Goal: Task Accomplishment & Management: Complete application form

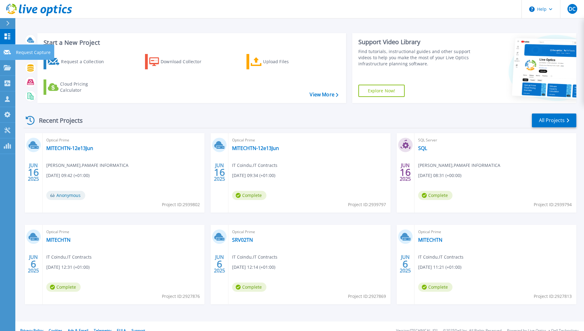
click at [6, 52] on icon at bounding box center [7, 52] width 7 height 5
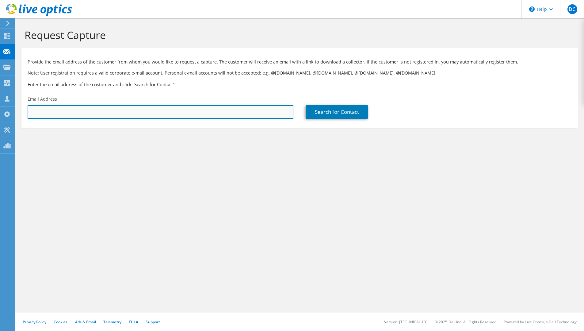
click at [182, 114] on input "text" at bounding box center [161, 111] width 266 height 13
type input "[EMAIL_ADDRESS][DOMAIN_NAME]"
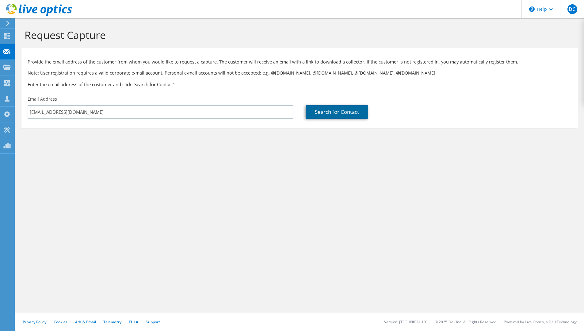
click at [334, 111] on link "Search for Contact" at bounding box center [337, 111] width 63 height 13
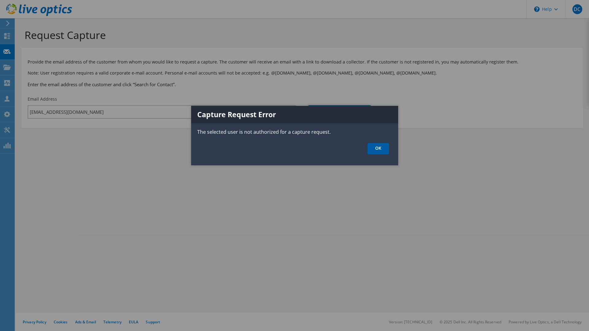
click at [386, 151] on link "OK" at bounding box center [378, 148] width 21 height 11
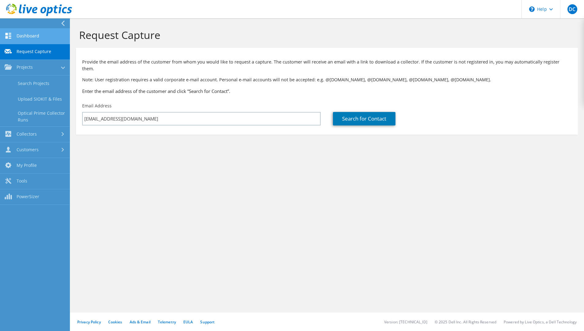
click at [41, 36] on link "Dashboard" at bounding box center [35, 37] width 70 height 16
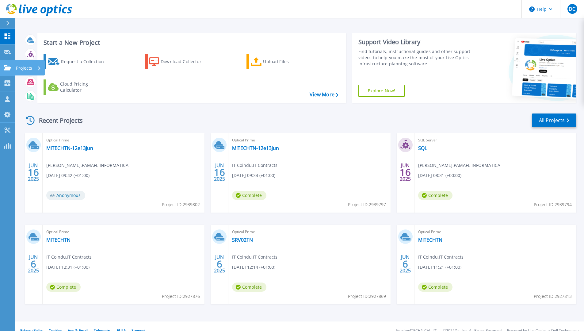
click at [6, 69] on icon at bounding box center [7, 67] width 7 height 5
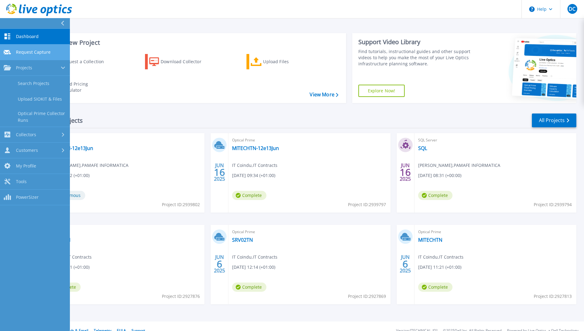
click at [37, 51] on span "Request Capture" at bounding box center [33, 52] width 35 height 6
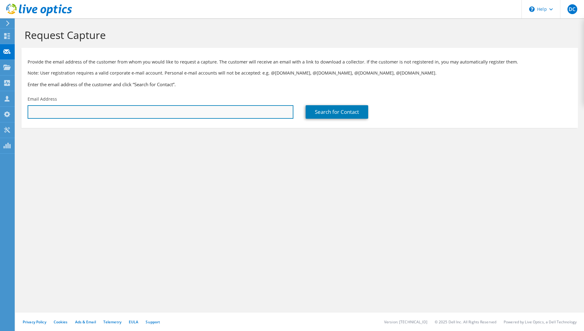
click at [247, 106] on input "text" at bounding box center [161, 111] width 266 height 13
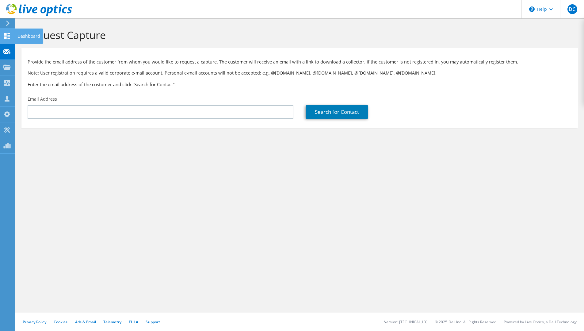
click at [5, 37] on use at bounding box center [7, 36] width 6 height 6
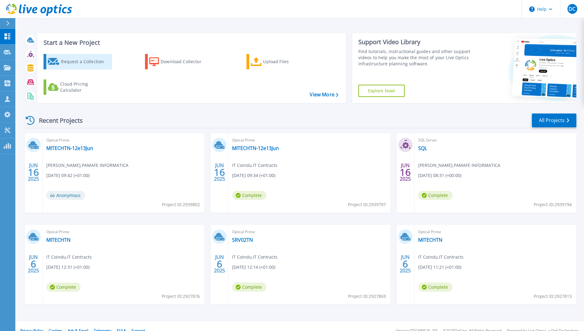
click at [70, 62] on div "Request a Collection" at bounding box center [85, 62] width 49 height 12
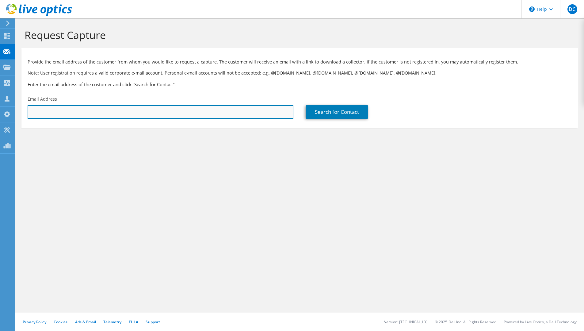
click at [230, 113] on input "text" at bounding box center [161, 111] width 266 height 13
type input "diogo.costa@ricoh.pt"
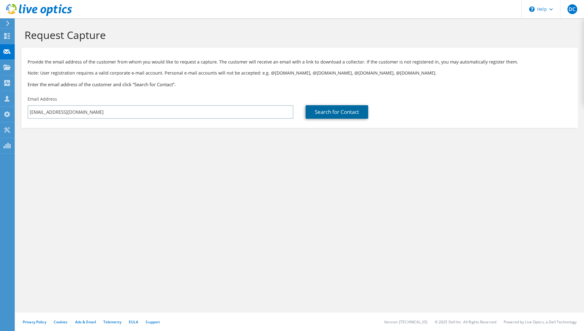
click at [358, 113] on link "Search for Contact" at bounding box center [337, 111] width 63 height 13
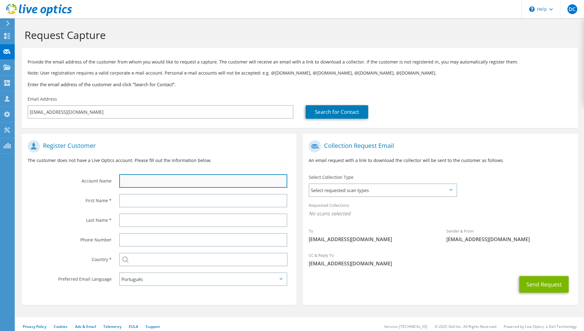
click at [199, 179] on input "text" at bounding box center [203, 180] width 168 height 13
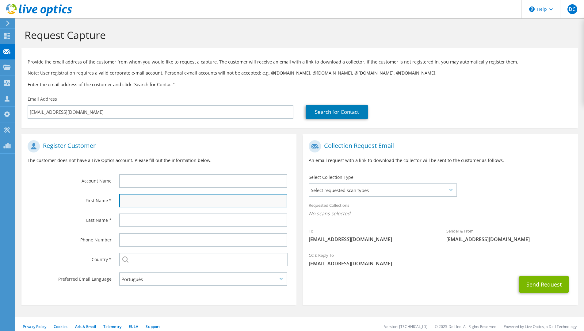
click at [141, 195] on input "text" at bounding box center [203, 200] width 168 height 13
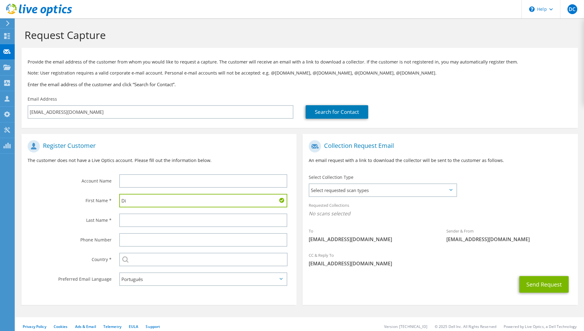
type input "D"
type input "FlexiCloud"
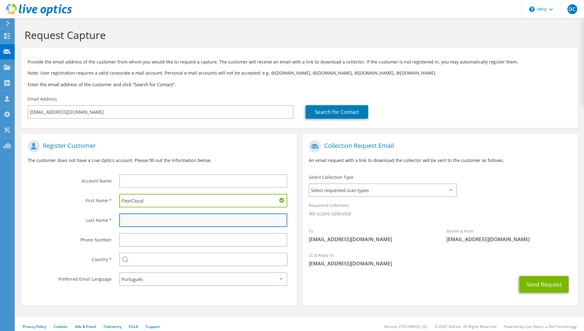
click at [148, 221] on input "text" at bounding box center [203, 220] width 168 height 13
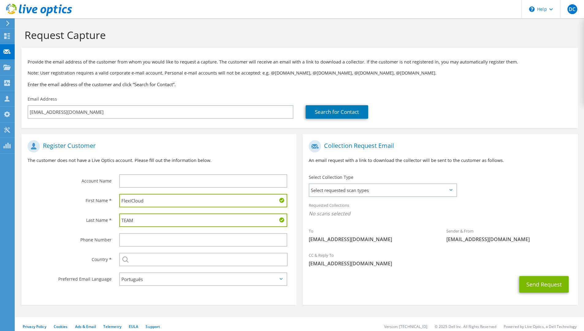
type input "TEAM"
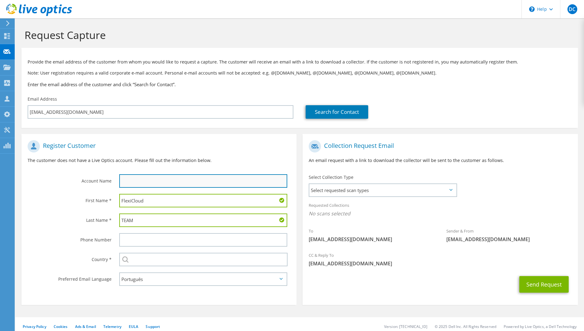
click at [157, 182] on input "text" at bounding box center [203, 180] width 168 height 13
click at [159, 181] on input "text" at bounding box center [203, 180] width 168 height 13
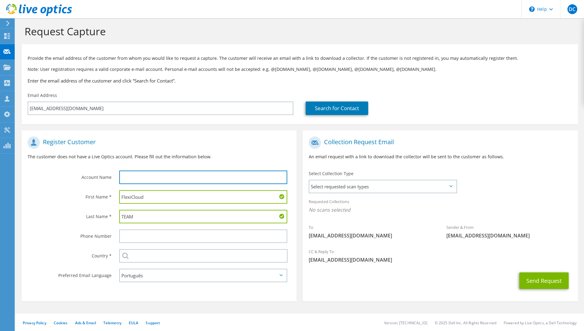
scroll to position [5, 0]
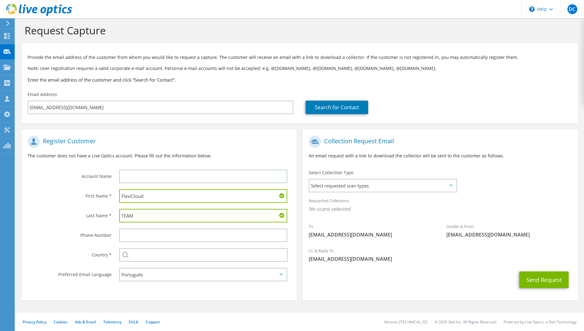
click at [76, 255] on label "Country *" at bounding box center [70, 253] width 84 height 10
click at [354, 182] on span "Select requested scan types" at bounding box center [383, 185] width 147 height 12
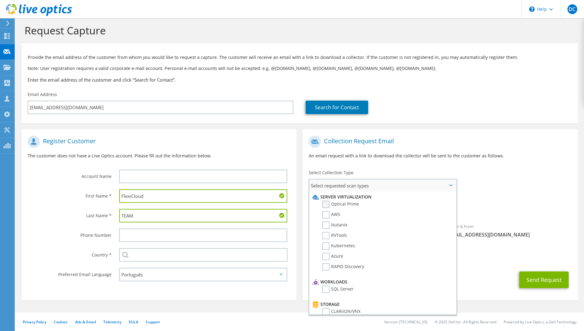
click at [325, 206] on label "Optical Prime" at bounding box center [340, 204] width 37 height 7
click at [0, 0] on input "Optical Prime" at bounding box center [0, 0] width 0 height 0
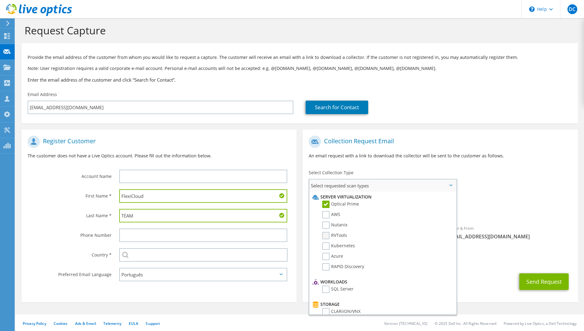
click at [326, 232] on label "RVTools" at bounding box center [334, 235] width 25 height 7
click at [0, 0] on input "RVTools" at bounding box center [0, 0] width 0 height 0
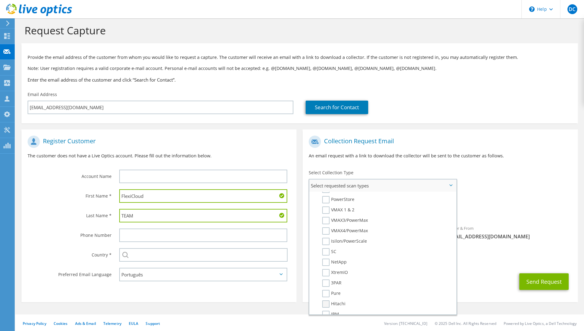
scroll to position [123, 0]
click at [325, 262] on label "SC" at bounding box center [329, 261] width 14 height 7
click at [0, 0] on input "SC" at bounding box center [0, 0] width 0 height 0
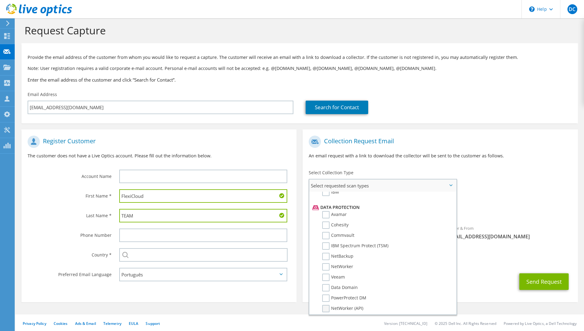
scroll to position [245, 0]
click at [326, 302] on li "Data Domain" at bounding box center [382, 299] width 142 height 10
click at [326, 301] on label "Data Domain" at bounding box center [340, 297] width 36 height 7
click at [0, 0] on input "Data Domain" at bounding box center [0, 0] width 0 height 0
click at [325, 290] on label "Veeam" at bounding box center [333, 286] width 23 height 7
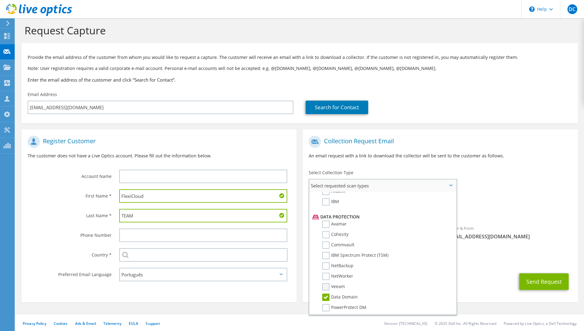
click at [0, 0] on input "Veeam" at bounding box center [0, 0] width 0 height 0
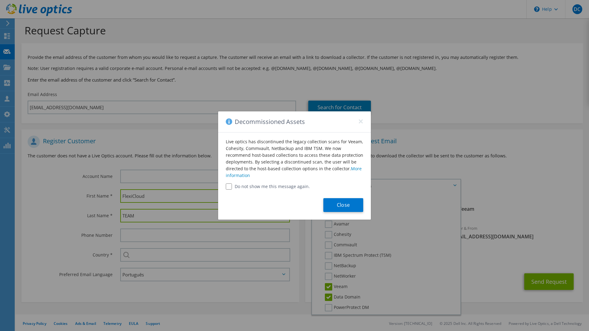
click at [270, 189] on label "Do not show me this message again." at bounding box center [294, 186] width 137 height 6
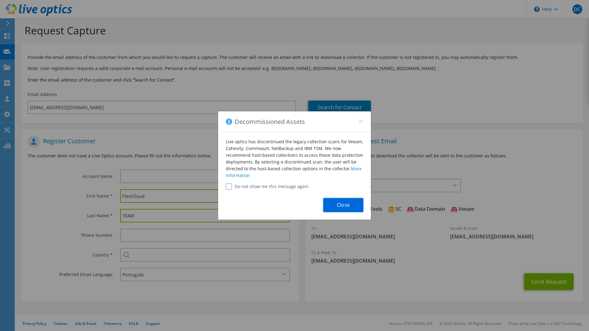
click at [349, 205] on button "Close" at bounding box center [343, 205] width 40 height 14
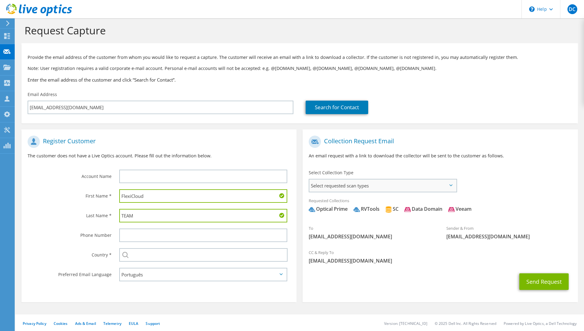
click at [361, 187] on span "Select requested scan types" at bounding box center [383, 185] width 147 height 12
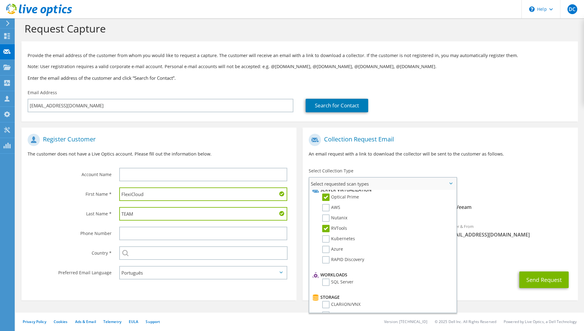
scroll to position [0, 0]
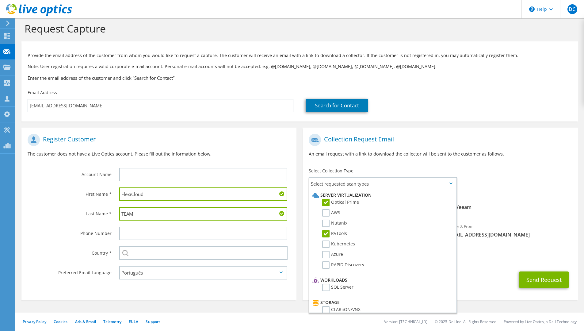
click at [527, 172] on div "To diogo.costa@ricoh.pt Sender & From liveoptics@liveoptics.com" at bounding box center [440, 188] width 275 height 114
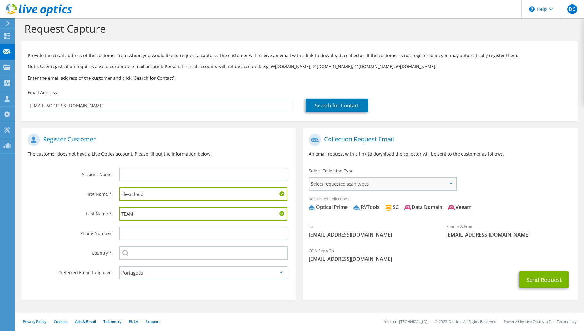
click at [379, 185] on span "Select requested scan types" at bounding box center [383, 184] width 147 height 12
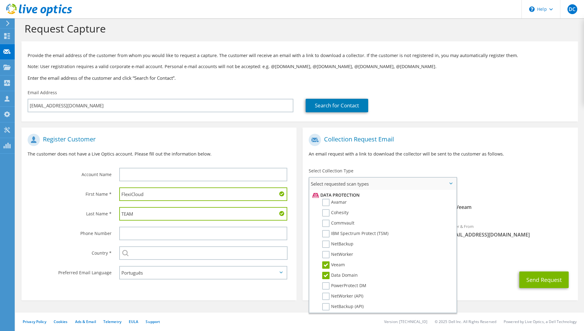
scroll to position [292, 0]
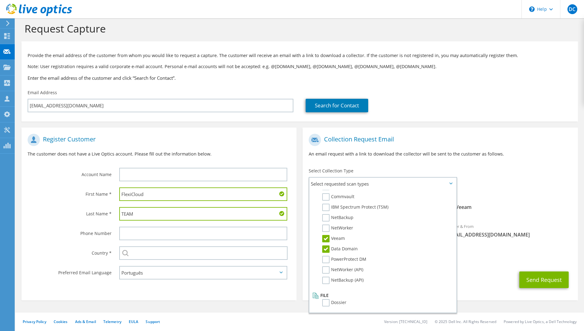
click at [472, 167] on div "To diogo.costa@ricoh.pt Sender & From liveoptics@liveoptics.com" at bounding box center [440, 188] width 275 height 114
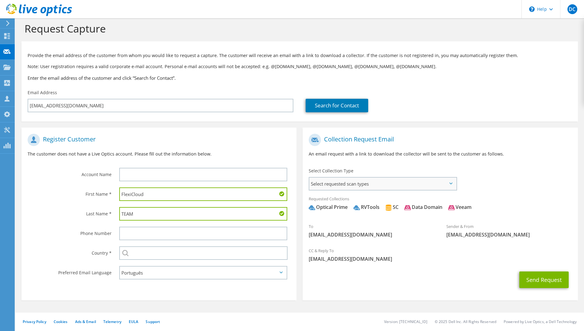
click at [411, 179] on span "Select requested scan types" at bounding box center [383, 184] width 147 height 12
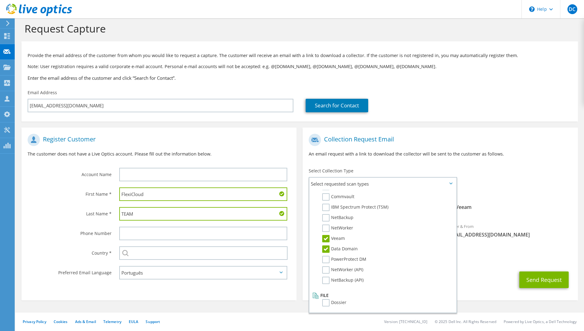
click at [562, 165] on div "Collection Request Email An email request with a link to download the collector…" at bounding box center [440, 148] width 275 height 34
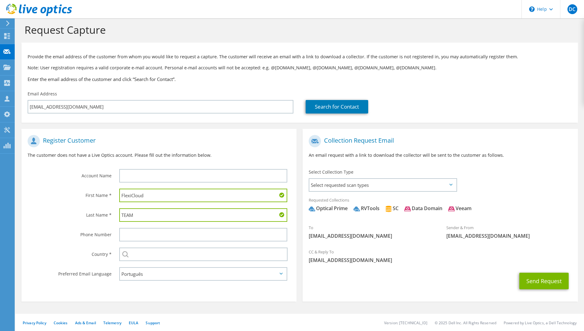
scroll to position [6, 0]
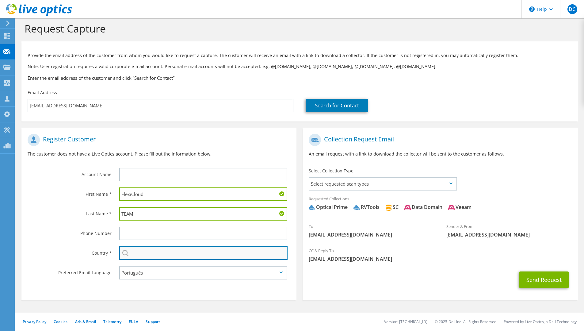
click at [185, 249] on input "text" at bounding box center [203, 252] width 168 height 13
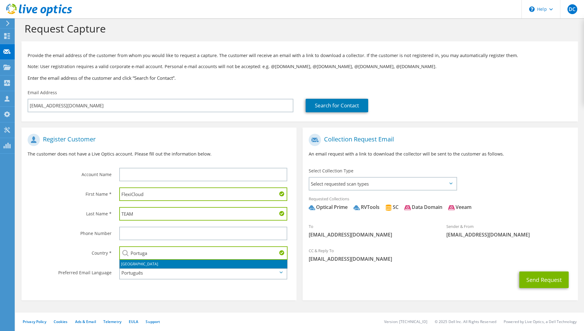
click at [126, 261] on li "Portugal" at bounding box center [204, 264] width 168 height 9
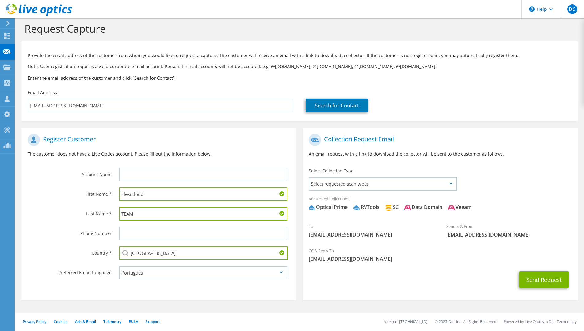
type input "Portugal"
click at [438, 295] on section "Collection Request Email An email request with a link to download the collector…" at bounding box center [440, 214] width 275 height 173
click at [546, 274] on button "Send Request" at bounding box center [544, 279] width 49 height 17
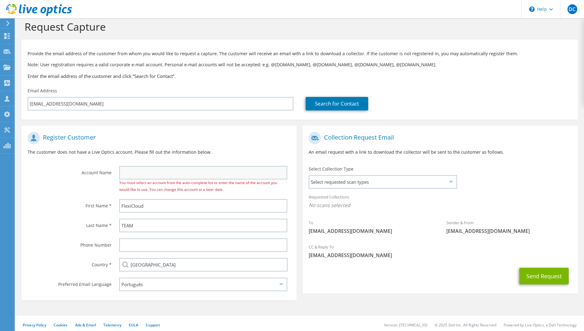
scroll to position [11, 0]
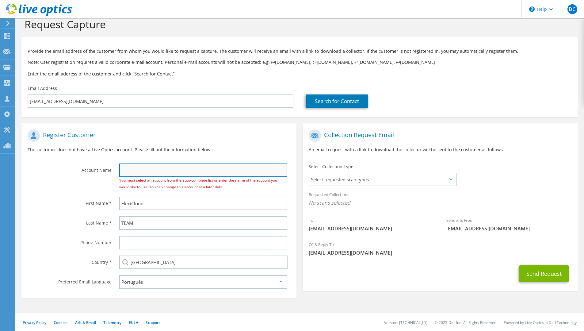
click at [173, 167] on input "text" at bounding box center [203, 170] width 168 height 13
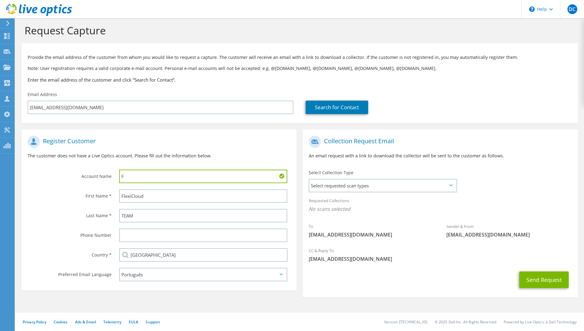
scroll to position [5, 0]
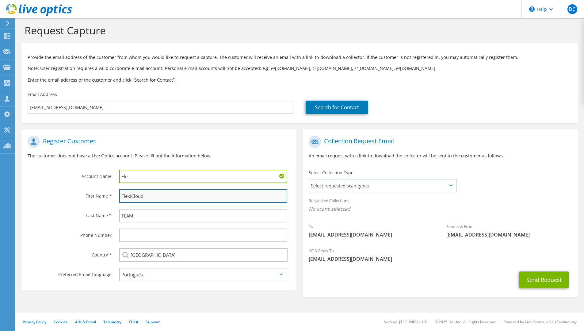
click at [137, 196] on input "FlexiCloud" at bounding box center [203, 195] width 168 height 13
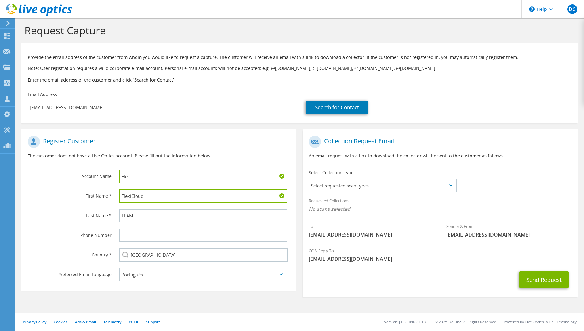
click at [144, 180] on input "Fle" at bounding box center [203, 176] width 168 height 13
click at [144, 179] on input "Fle" at bounding box center [203, 176] width 168 height 13
paste input "xiCloud"
type input "FlexiCloud"
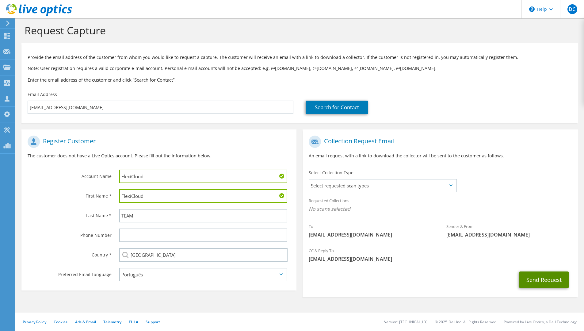
click at [560, 278] on button "Send Request" at bounding box center [544, 279] width 49 height 17
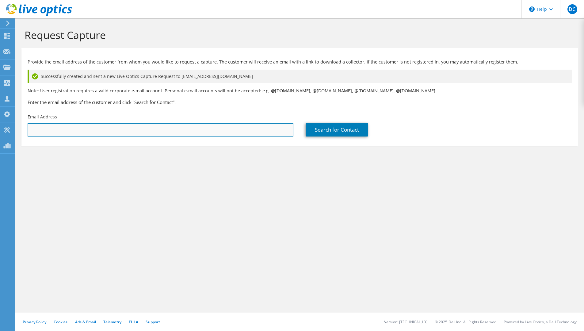
click at [98, 134] on input "text" at bounding box center [161, 129] width 266 height 13
type input "[EMAIL_ADDRESS][DOMAIN_NAME]"
click at [175, 128] on input "[EMAIL_ADDRESS][DOMAIN_NAME]" at bounding box center [161, 129] width 266 height 13
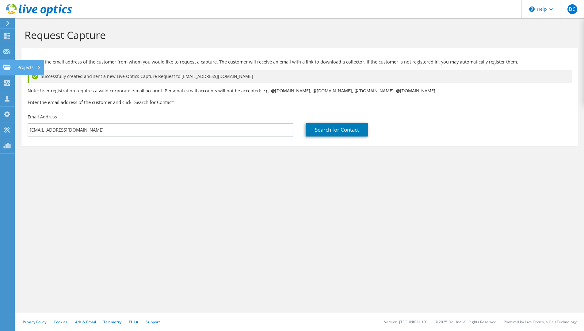
click at [9, 70] on icon at bounding box center [6, 67] width 7 height 6
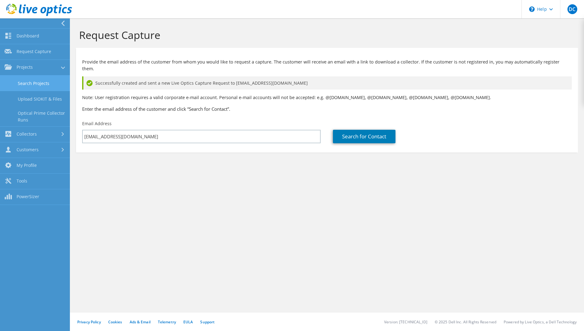
click at [29, 78] on link "Search Projects" at bounding box center [35, 83] width 70 height 16
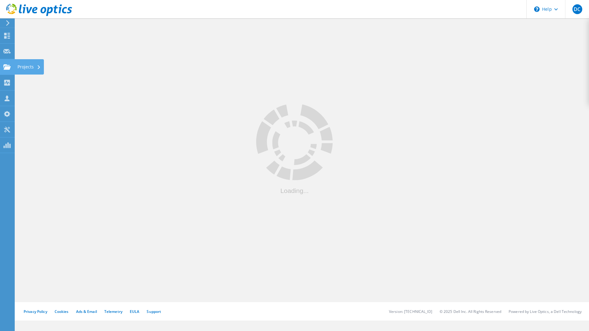
click at [10, 67] on use at bounding box center [6, 66] width 7 height 5
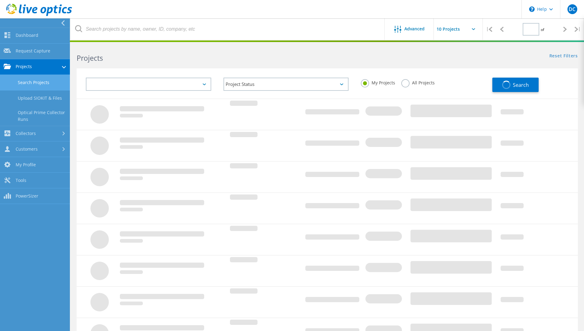
type input "1"
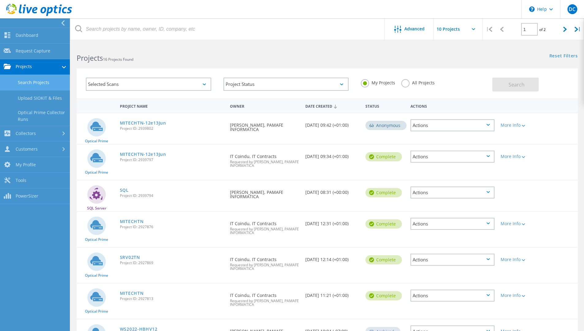
click at [142, 102] on div "Project Name" at bounding box center [172, 105] width 110 height 11
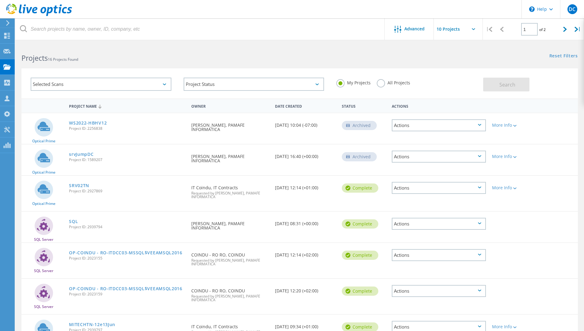
click at [87, 104] on div "Project Name" at bounding box center [127, 106] width 122 height 12
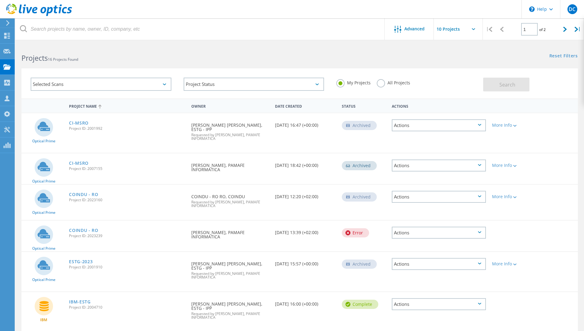
click at [87, 104] on div "Project Name" at bounding box center [127, 106] width 122 height 12
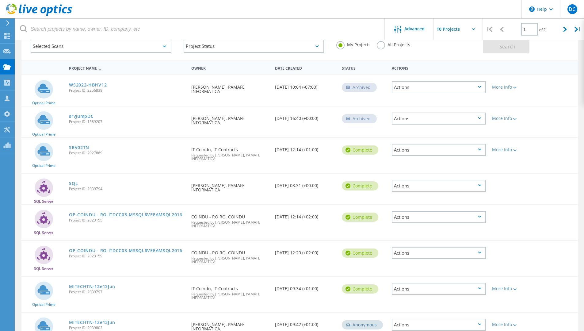
scroll to position [24, 0]
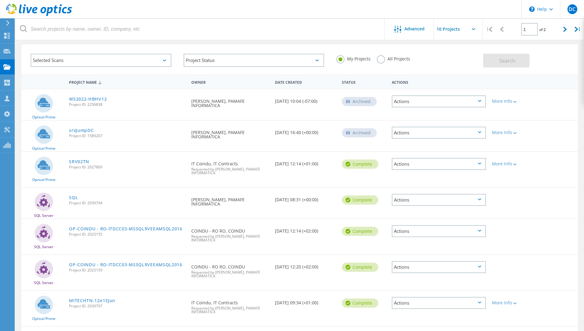
click at [105, 59] on div "Selected Scans" at bounding box center [101, 60] width 141 height 13
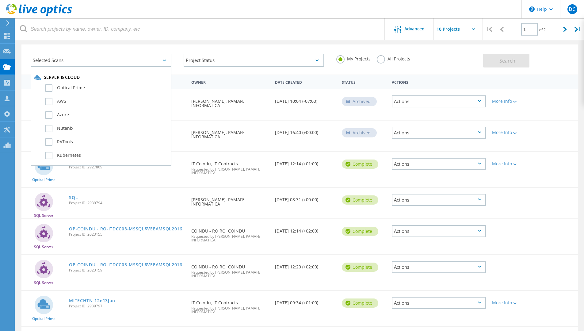
click at [105, 59] on div "Selected Scans" at bounding box center [101, 60] width 141 height 13
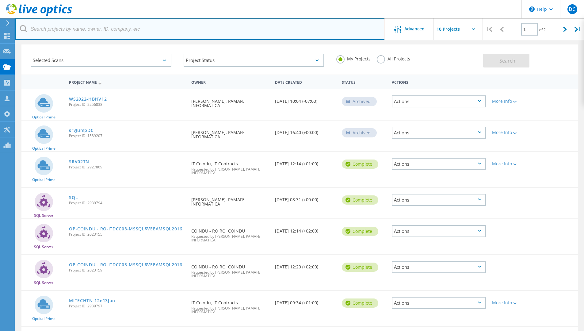
click at [259, 30] on input "text" at bounding box center [200, 28] width 370 height 21
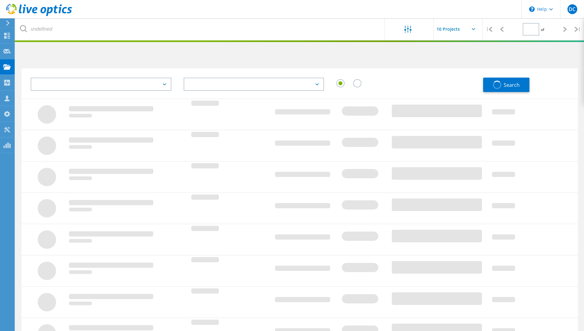
type input "1"
